Goal: Use online tool/utility: Utilize a website feature to perform a specific function

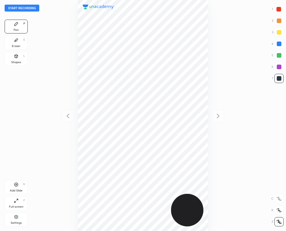
scroll to position [231, 194]
click at [13, 45] on div "Eraser" at bounding box center [16, 46] width 9 height 3
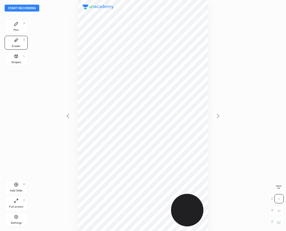
click at [15, 29] on div "Pen" at bounding box center [16, 30] width 5 height 3
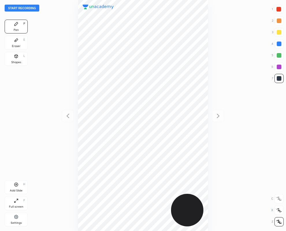
drag, startPoint x: 280, startPoint y: 9, endPoint x: 263, endPoint y: 11, distance: 17.4
click at [280, 10] on div at bounding box center [278, 9] width 5 height 5
drag, startPoint x: 279, startPoint y: 81, endPoint x: 256, endPoint y: 81, distance: 23.4
click at [279, 82] on div at bounding box center [278, 78] width 9 height 9
click at [278, 46] on div at bounding box center [278, 43] width 9 height 9
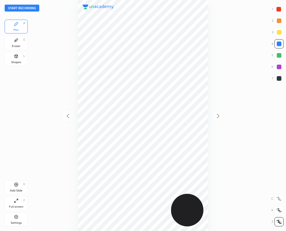
click at [279, 7] on div at bounding box center [278, 9] width 9 height 9
click at [279, 79] on div at bounding box center [279, 78] width 5 height 5
drag, startPoint x: 279, startPoint y: 79, endPoint x: 261, endPoint y: 80, distance: 18.0
click at [278, 80] on div at bounding box center [279, 78] width 5 height 5
click at [281, 67] on div at bounding box center [279, 67] width 5 height 5
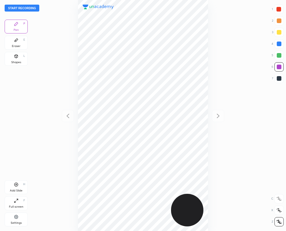
click at [25, 8] on button "Start recording" at bounding box center [22, 8] width 35 height 7
click at [277, 79] on div at bounding box center [279, 78] width 5 height 5
click at [277, 81] on div at bounding box center [278, 78] width 9 height 9
click at [25, 6] on button "End recording" at bounding box center [21, 8] width 32 height 7
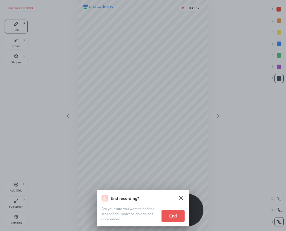
click at [168, 216] on button "End" at bounding box center [172, 217] width 23 height 12
